Goal: Task Accomplishment & Management: Manage account settings

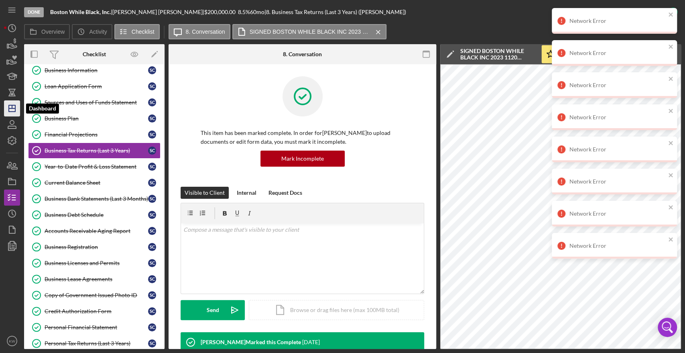
scroll to position [267, 0]
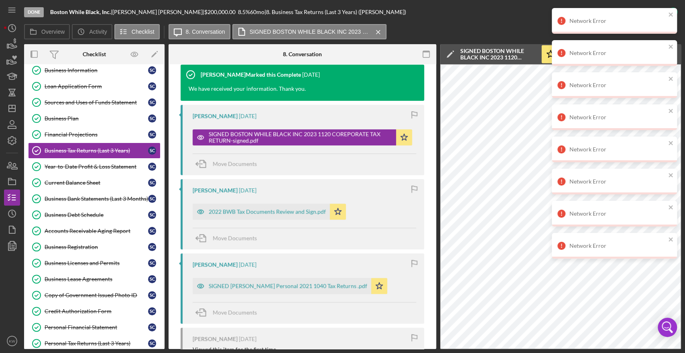
drag, startPoint x: 165, startPoint y: 125, endPoint x: 165, endPoint y: 192, distance: 66.6
click at [165, 192] on div "Overview Internal Workflow Stage Done Icon/Dropdown Arrow Archive (can unarchiv…" at bounding box center [352, 196] width 657 height 305
drag, startPoint x: 165, startPoint y: 192, endPoint x: 165, endPoint y: 199, distance: 7.2
click at [165, 199] on div "Overview Internal Workflow Stage Done Icon/Dropdown Arrow Archive (can unarchiv…" at bounding box center [352, 196] width 657 height 305
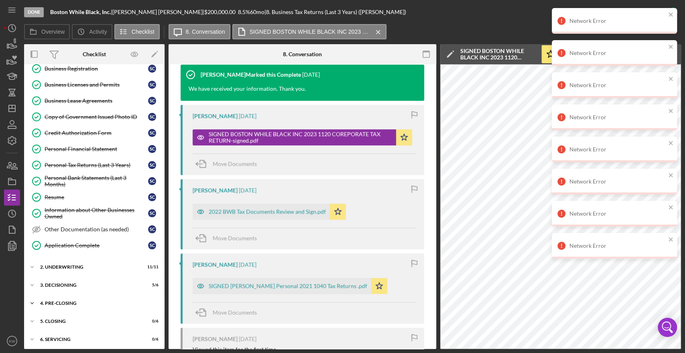
click at [51, 303] on div "Icon/Expander 4. Pre-Closing 3 / 14" at bounding box center [94, 303] width 140 height 16
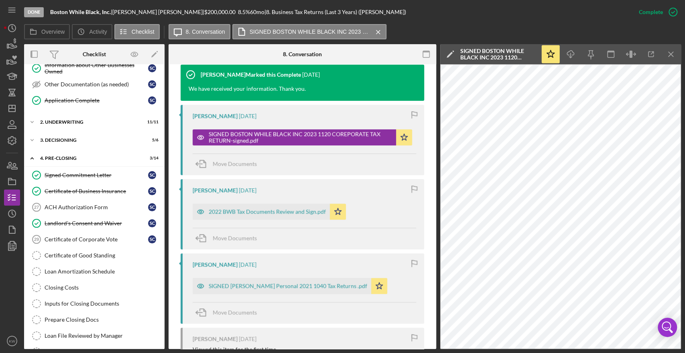
scroll to position [409, 0]
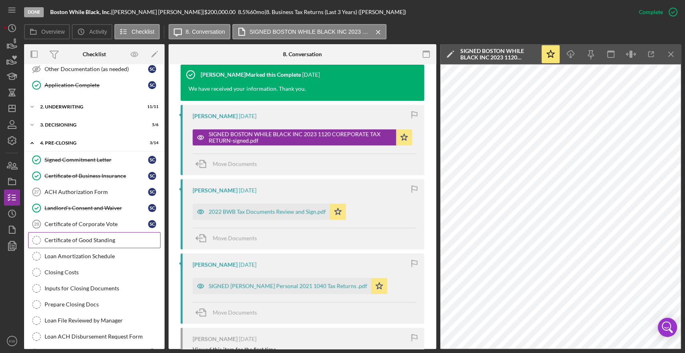
click at [92, 238] on div "Certificate of Good Standing" at bounding box center [103, 240] width 116 height 6
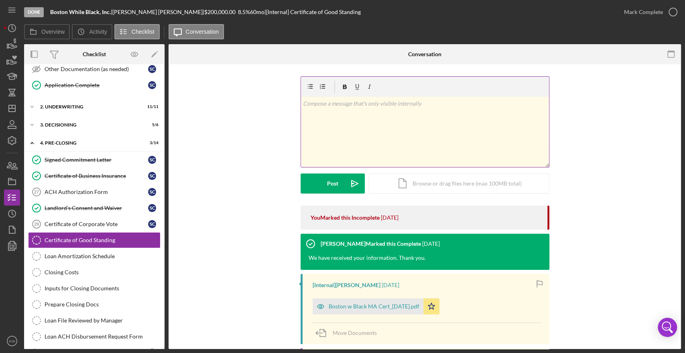
click at [385, 115] on div "v Color teal Color pink Remove color Add row above Add row below Add column bef…" at bounding box center [425, 132] width 248 height 70
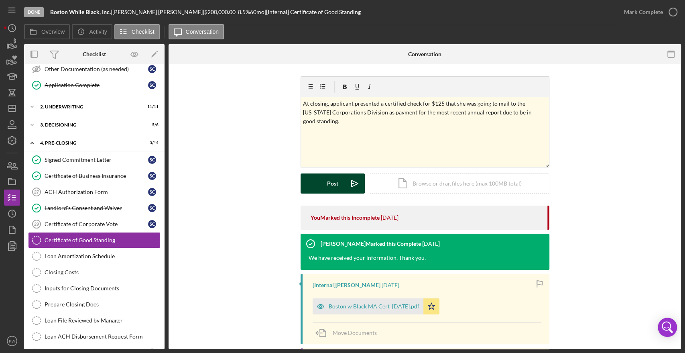
click at [332, 179] on div "Post" at bounding box center [332, 183] width 11 height 20
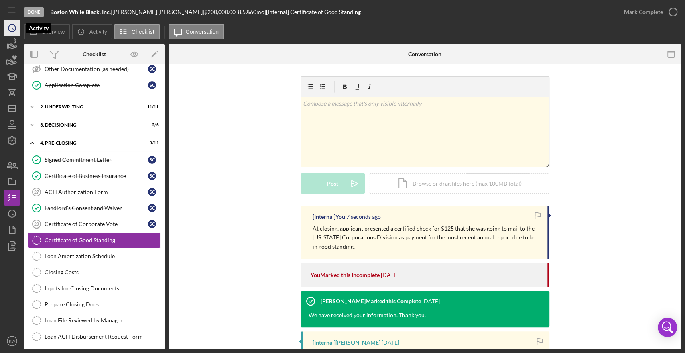
click at [16, 35] on icon "Icon/History" at bounding box center [12, 28] width 20 height 20
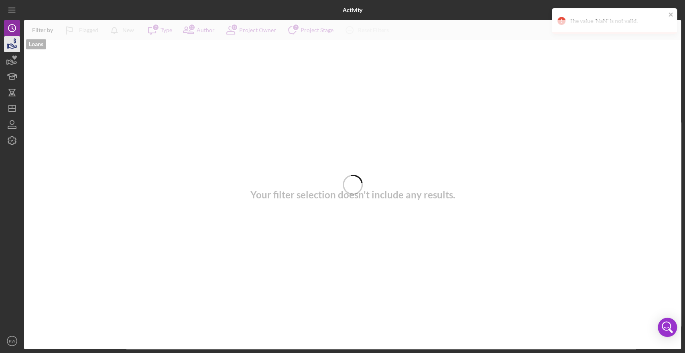
click at [14, 44] on icon "button" at bounding box center [12, 44] width 20 height 20
